Goal: Information Seeking & Learning: Learn about a topic

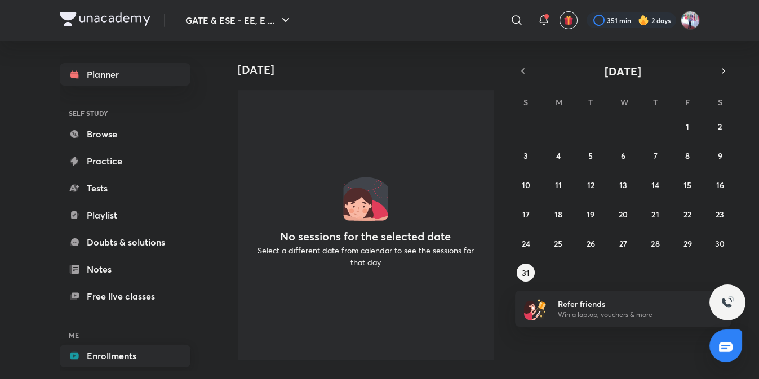
click at [139, 358] on link "Enrollments" at bounding box center [125, 356] width 131 height 23
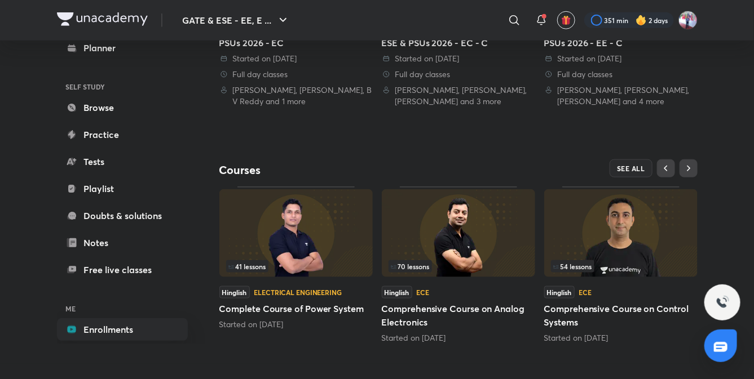
scroll to position [395, 0]
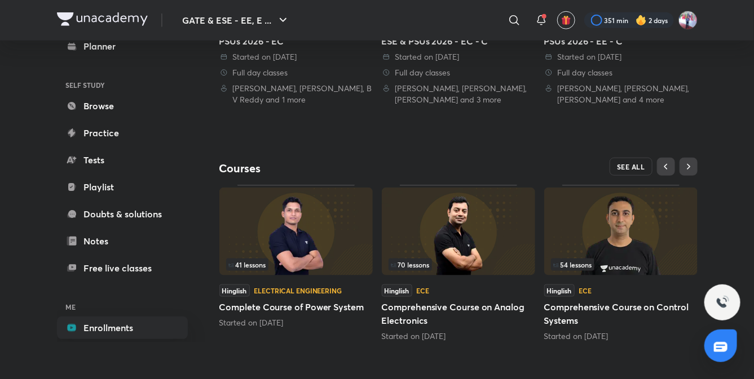
click at [639, 159] on button "SEE ALL" at bounding box center [630, 167] width 43 height 18
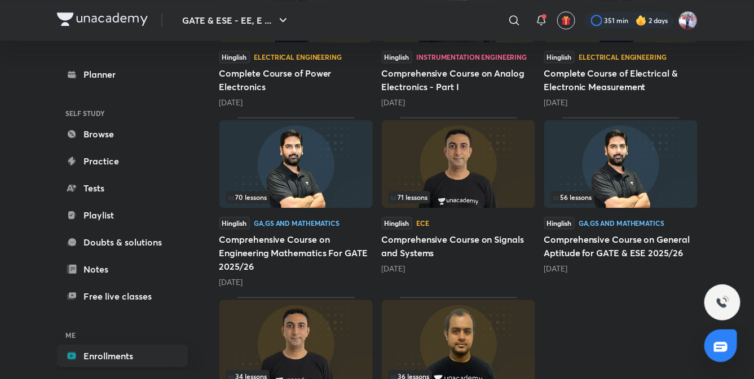
scroll to position [1108, 0]
click at [632, 244] on h5 "Comprehensive Course on General Aptitude for GATE & ESE 2025/26" at bounding box center [620, 246] width 153 height 27
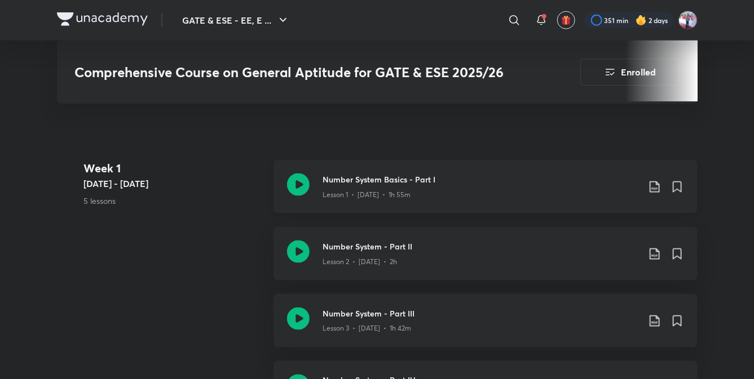
scroll to position [504, 0]
click at [351, 183] on h3 "Number System Basics - Part I" at bounding box center [481, 179] width 316 height 12
